Goal: Information Seeking & Learning: Learn about a topic

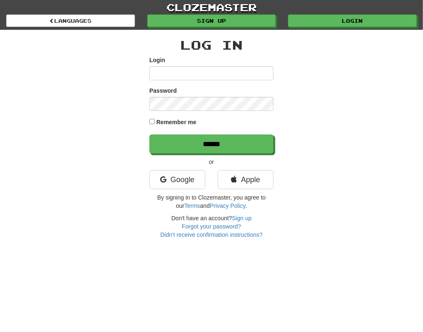
click at [187, 70] on input "Login" at bounding box center [211, 73] width 124 height 14
type input "**********"
click at [149, 134] on input "******" at bounding box center [211, 143] width 124 height 19
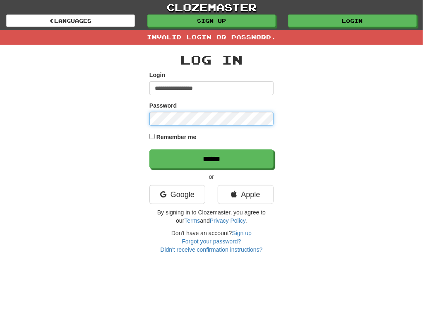
click at [149, 149] on input "******" at bounding box center [211, 158] width 124 height 19
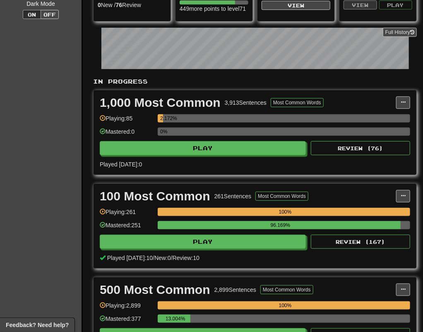
scroll to position [166, 0]
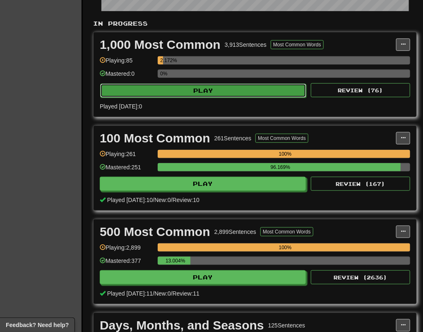
click at [201, 98] on button "Play" at bounding box center [203, 91] width 206 height 14
select select "***"
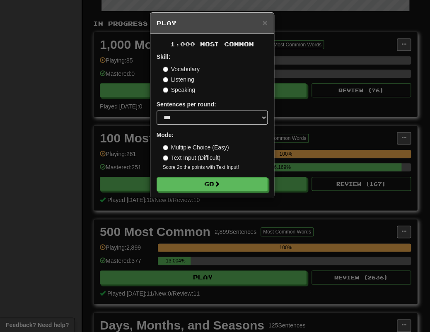
click at [22, 126] on div "× Play 1,000 Most Common Skill: Vocabulary Listening Speaking Sentences per rou…" at bounding box center [215, 166] width 430 height 332
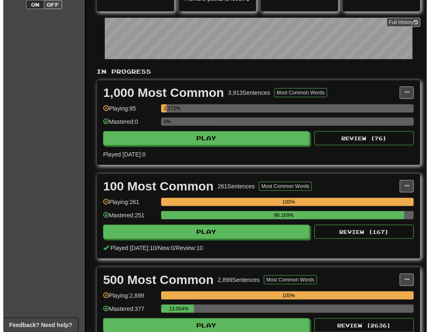
scroll to position [124, 0]
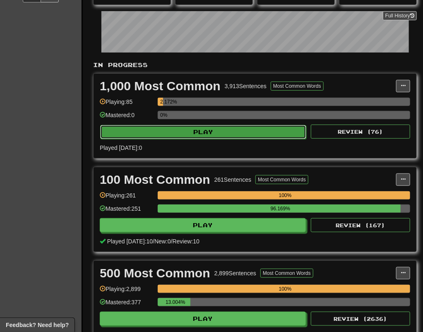
click at [176, 139] on button "Play" at bounding box center [203, 132] width 206 height 14
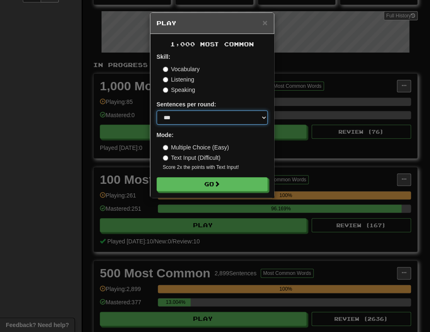
click at [233, 111] on select "* ** ** ** ** ** *** ********" at bounding box center [211, 117] width 111 height 14
select select "**"
click at [156, 110] on select "* ** ** ** ** ** *** ********" at bounding box center [211, 117] width 111 height 14
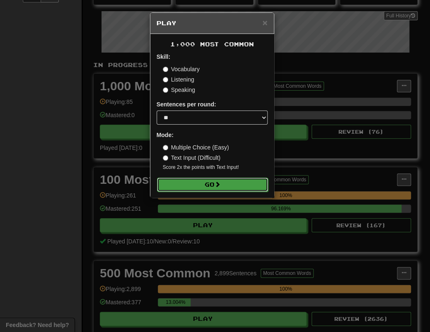
click at [217, 182] on span at bounding box center [217, 184] width 6 height 6
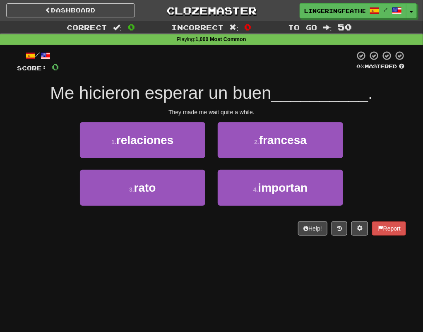
click at [193, 163] on div "1 . relaciones" at bounding box center [143, 146] width 138 height 48
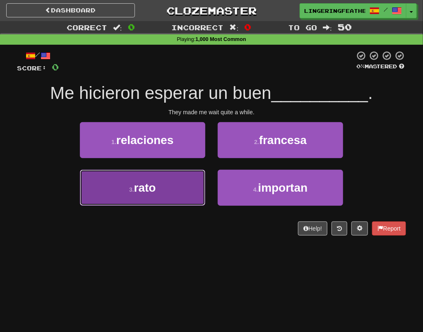
click at [184, 178] on button "3 . rato" at bounding box center [142, 188] width 125 height 36
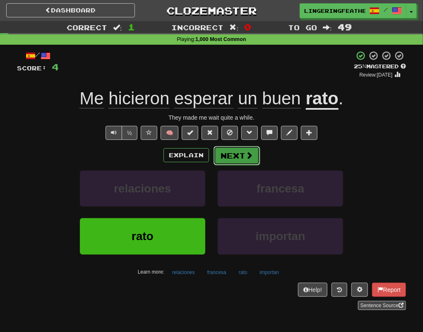
click at [246, 159] on span at bounding box center [248, 154] width 7 height 7
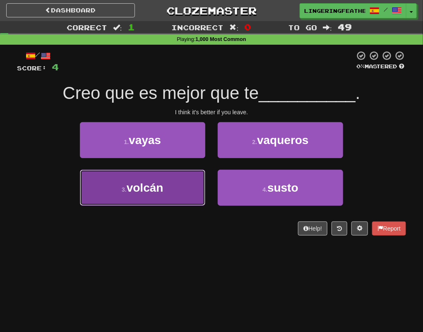
click at [186, 194] on button "3 . volcán" at bounding box center [142, 188] width 125 height 36
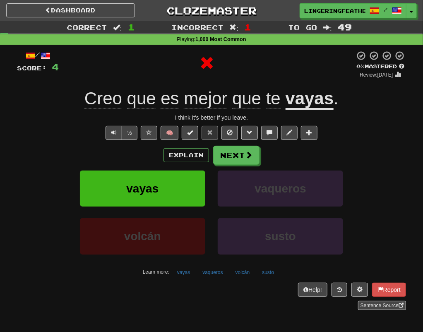
click at [310, 98] on u "vayas" at bounding box center [310, 99] width 48 height 21
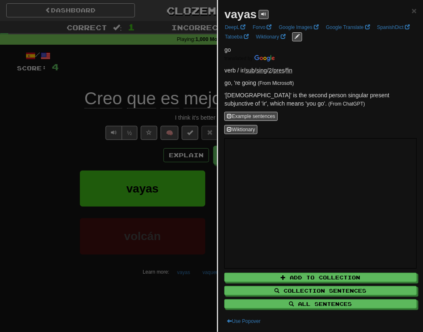
click at [97, 116] on div at bounding box center [211, 166] width 423 height 332
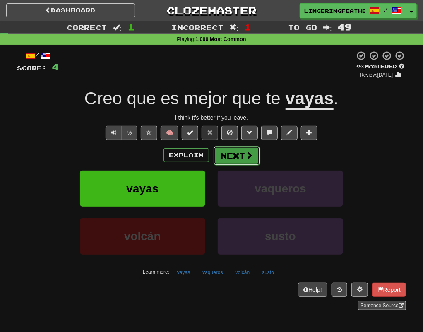
click at [242, 157] on button "Next" at bounding box center [237, 155] width 46 height 19
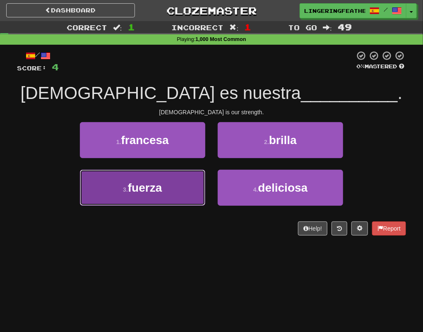
click at [170, 178] on button "3 . fuerza" at bounding box center [142, 188] width 125 height 36
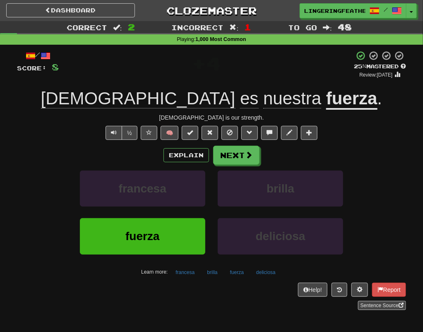
click at [326, 96] on u "fuerza" at bounding box center [351, 99] width 51 height 21
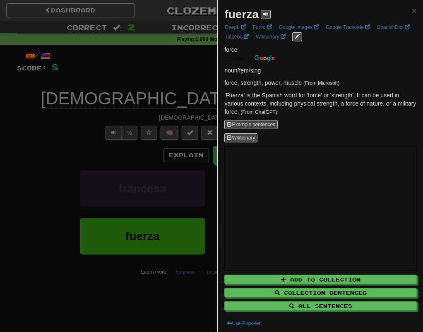
click at [43, 126] on div at bounding box center [211, 166] width 423 height 332
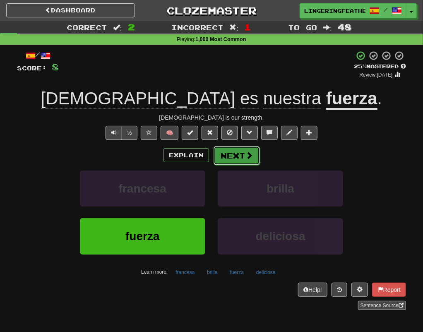
click at [242, 156] on button "Next" at bounding box center [237, 155] width 46 height 19
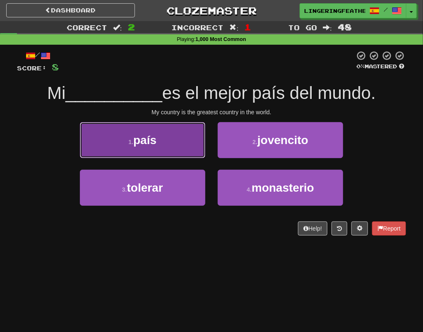
click at [98, 141] on button "1 . país" at bounding box center [142, 140] width 125 height 36
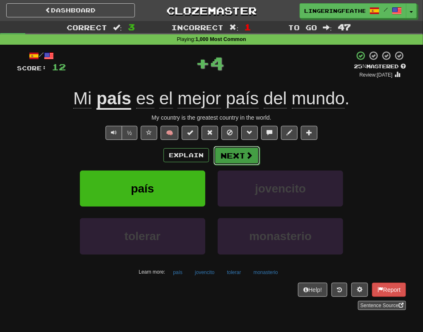
click at [245, 149] on button "Next" at bounding box center [237, 155] width 46 height 19
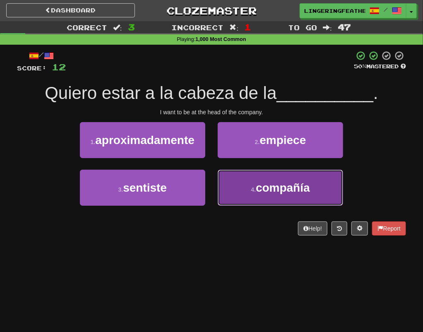
click at [256, 186] on small "4 ." at bounding box center [253, 189] width 5 height 7
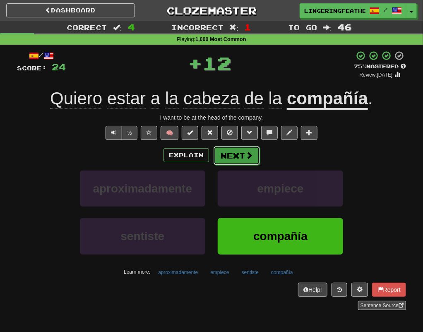
click at [251, 159] on span at bounding box center [248, 154] width 7 height 7
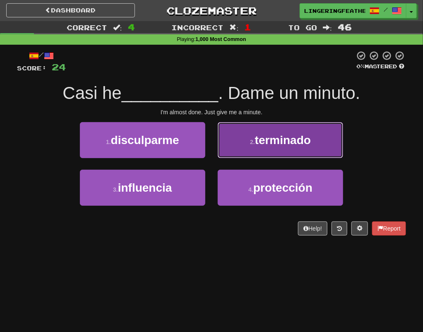
click at [253, 143] on small "2 ." at bounding box center [252, 142] width 5 height 7
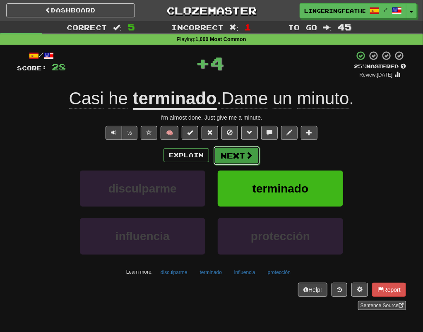
click at [249, 155] on span at bounding box center [248, 154] width 7 height 7
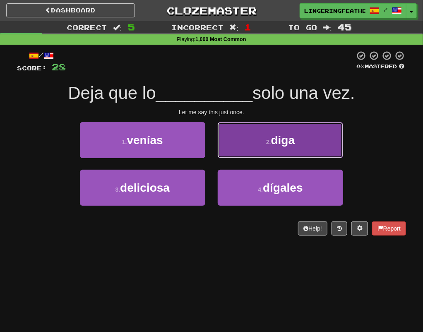
click at [257, 154] on button "2 . diga" at bounding box center [280, 140] width 125 height 36
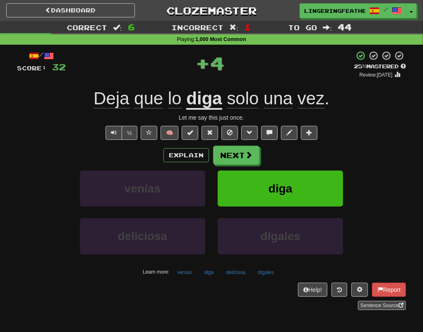
click at [206, 106] on u "diga" at bounding box center [204, 99] width 36 height 21
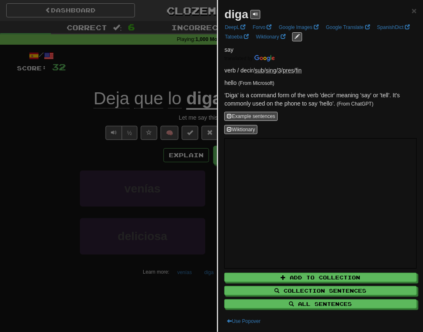
click at [51, 115] on div at bounding box center [211, 166] width 423 height 332
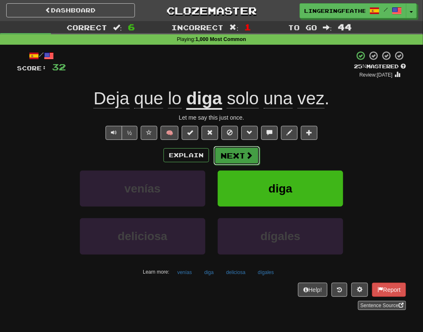
click at [233, 152] on button "Next" at bounding box center [237, 155] width 46 height 19
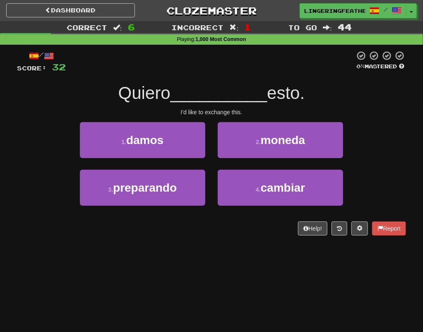
click at [272, 168] on div "2 . moneda" at bounding box center [280, 146] width 138 height 48
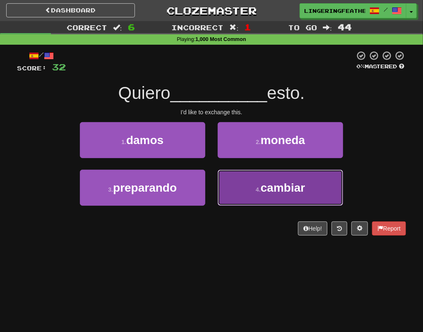
click at [271, 177] on button "4 . cambiar" at bounding box center [280, 188] width 125 height 36
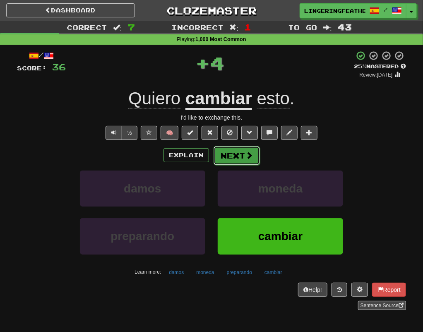
click at [250, 153] on span at bounding box center [248, 154] width 7 height 7
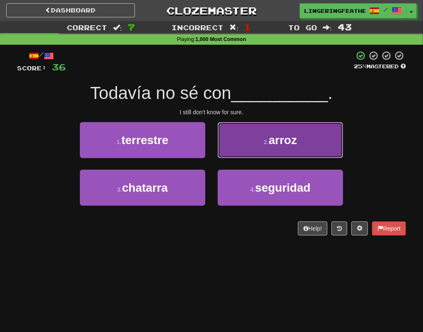
click at [252, 151] on button "2 . arroz" at bounding box center [280, 140] width 125 height 36
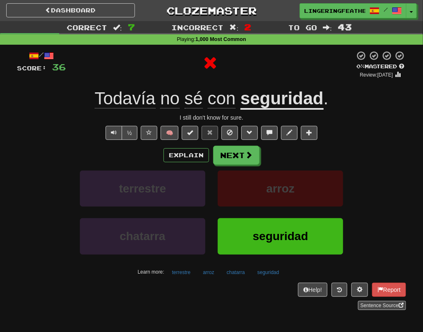
click at [297, 103] on u "seguridad" at bounding box center [281, 99] width 83 height 21
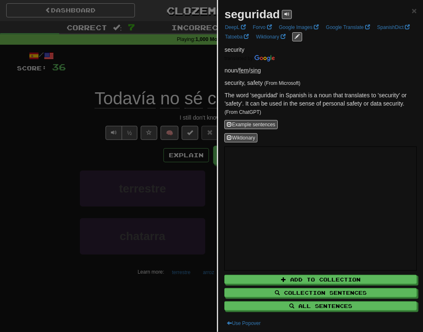
click at [60, 156] on div at bounding box center [211, 166] width 423 height 332
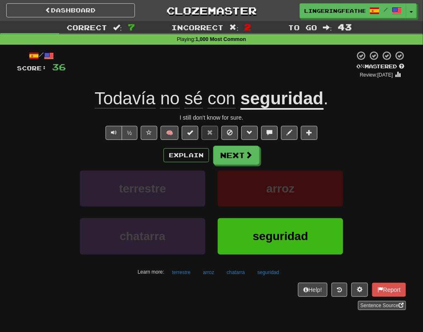
click at [115, 103] on span "Todavía" at bounding box center [125, 99] width 61 height 20
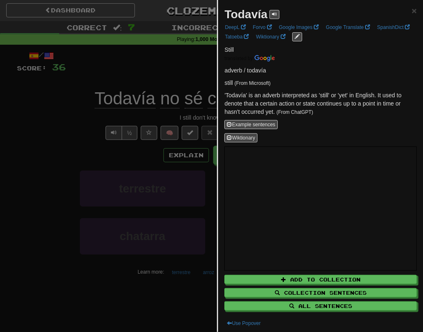
click at [47, 112] on div at bounding box center [211, 166] width 423 height 332
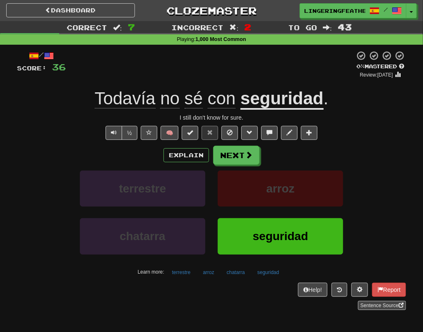
click at [126, 104] on span "Todavía" at bounding box center [125, 99] width 61 height 20
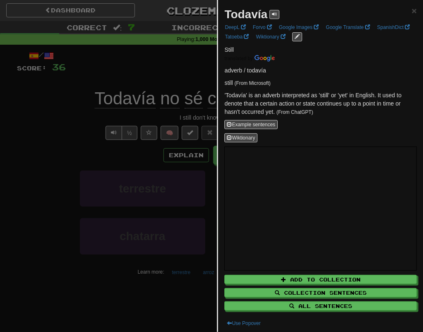
click at [61, 115] on div at bounding box center [211, 166] width 423 height 332
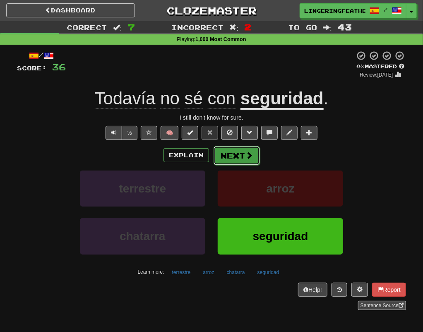
click at [247, 158] on span at bounding box center [248, 154] width 7 height 7
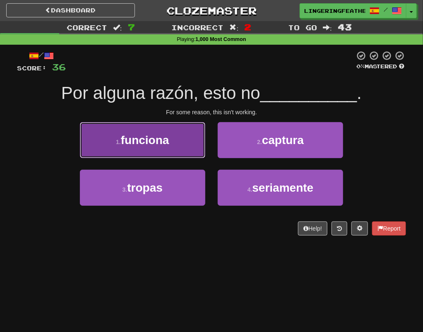
click at [156, 142] on span "funciona" at bounding box center [145, 140] width 48 height 13
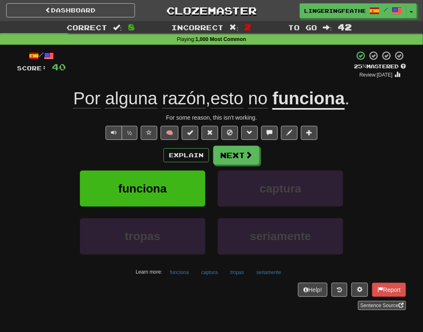
click at [134, 105] on span "alguna" at bounding box center [131, 99] width 52 height 20
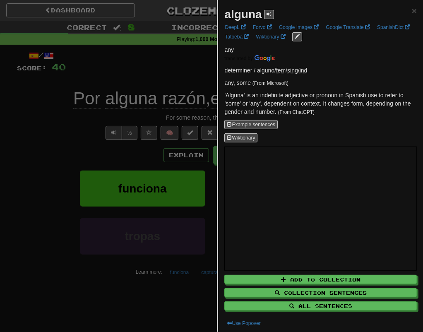
click at [30, 120] on div at bounding box center [211, 166] width 423 height 332
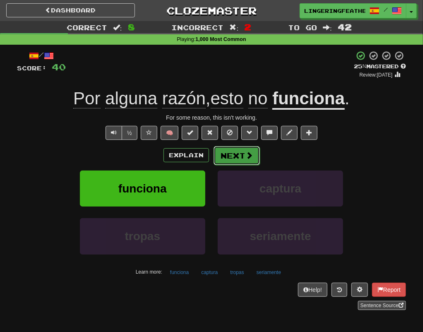
click at [225, 157] on button "Next" at bounding box center [237, 155] width 46 height 19
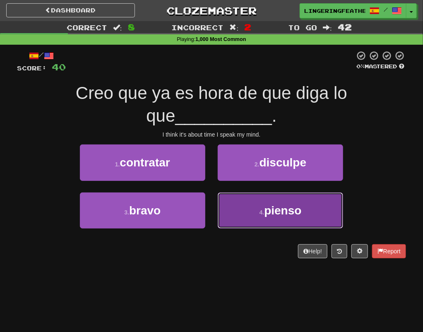
click at [237, 216] on button "4 . [GEOGRAPHIC_DATA]" at bounding box center [280, 210] width 125 height 36
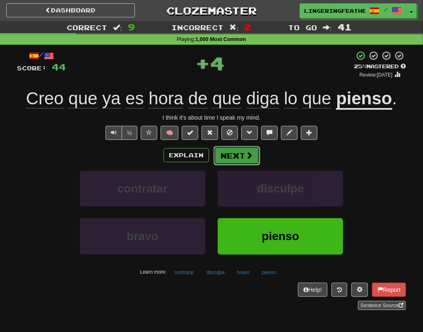
click at [249, 159] on span at bounding box center [248, 154] width 7 height 7
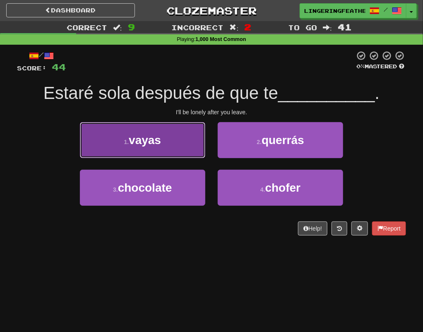
click at [172, 146] on button "1 . [GEOGRAPHIC_DATA]" at bounding box center [142, 140] width 125 height 36
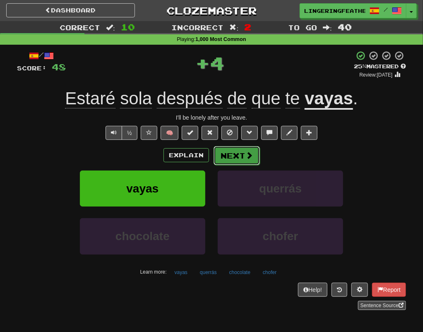
click at [255, 156] on button "Next" at bounding box center [237, 155] width 46 height 19
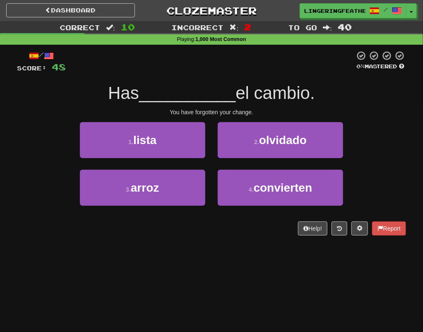
click at [217, 185] on div "4 . convierten" at bounding box center [280, 194] width 138 height 48
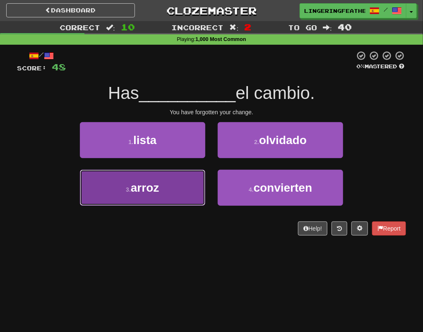
click at [172, 185] on button "3 . arroz" at bounding box center [142, 188] width 125 height 36
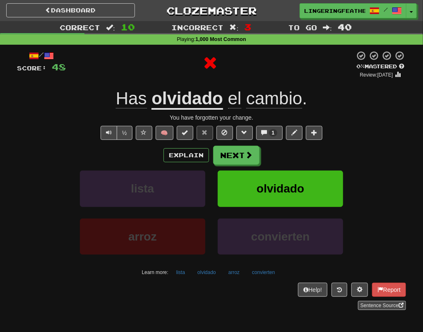
click at [193, 104] on u "olvidado" at bounding box center [187, 99] width 72 height 21
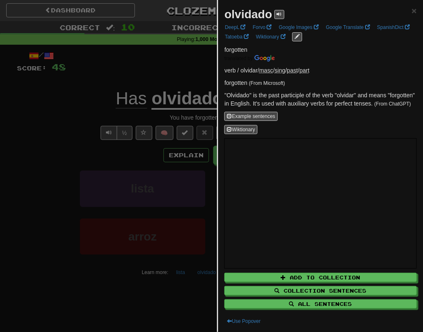
click at [34, 127] on div at bounding box center [211, 166] width 423 height 332
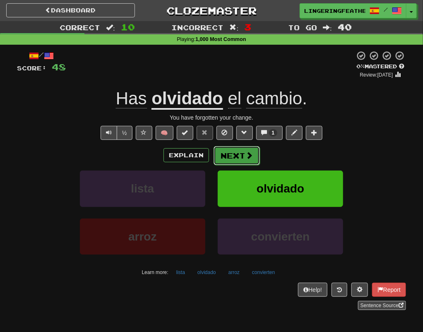
click at [251, 152] on span at bounding box center [248, 154] width 7 height 7
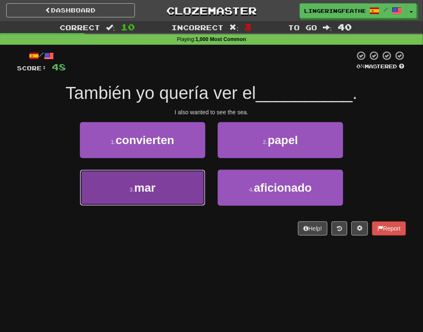
click at [171, 190] on button "3 . mar" at bounding box center [142, 188] width 125 height 36
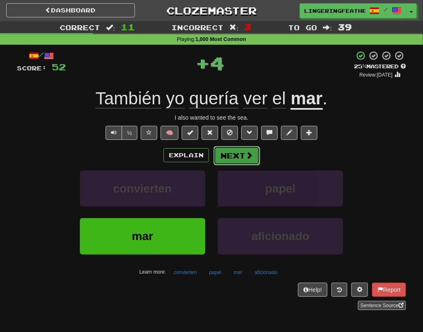
click at [242, 163] on button "Next" at bounding box center [237, 155] width 46 height 19
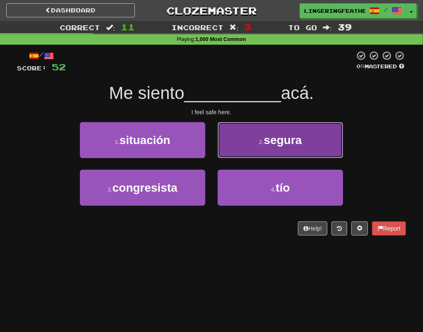
click at [267, 153] on button "2 . [PERSON_NAME]" at bounding box center [280, 140] width 125 height 36
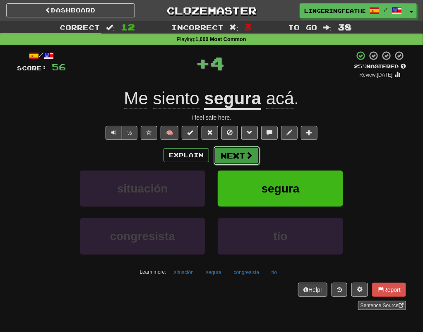
click at [242, 154] on button "Next" at bounding box center [237, 155] width 46 height 19
